Goal: Check status

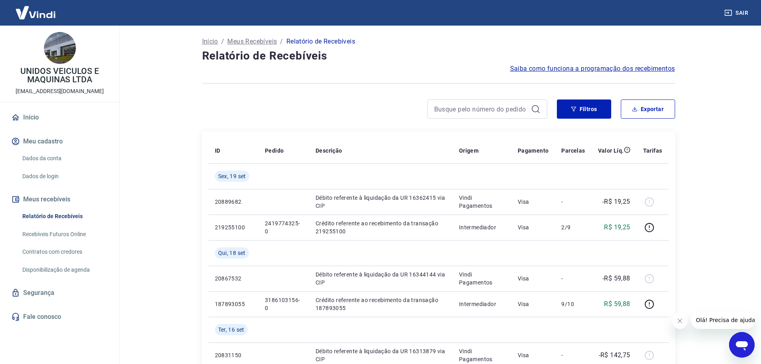
click at [122, 127] on main "Início / Meus Recebíveis / Relatório de Recebíveis Relatório de Recebíveis Saib…" at bounding box center [439, 195] width 646 height 339
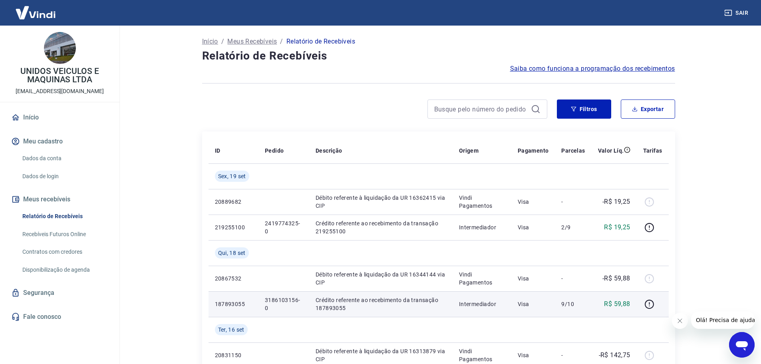
click at [271, 302] on p "3186103156-0" at bounding box center [284, 304] width 38 height 16
copy p "3186103156"
